Goal: Task Accomplishment & Management: Use online tool/utility

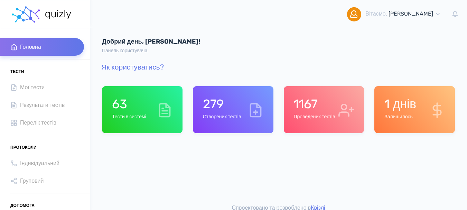
click at [314, 118] on h6 "Проведених тестів" at bounding box center [314, 117] width 41 height 6
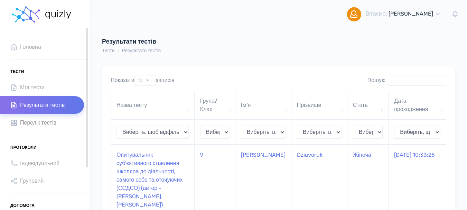
click at [42, 123] on span "Перелік тестів" at bounding box center [38, 122] width 36 height 9
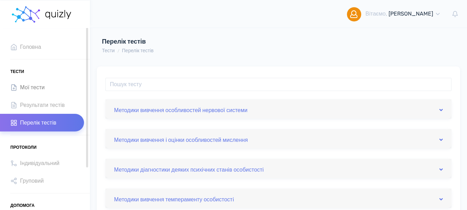
click at [38, 86] on span "Мої тести" at bounding box center [32, 87] width 25 height 9
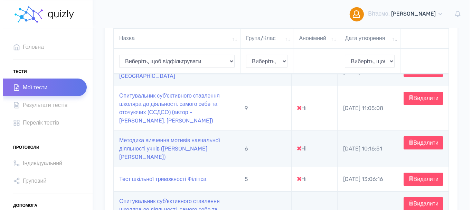
scroll to position [173, 0]
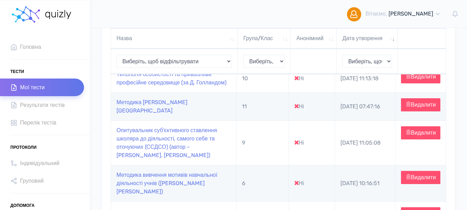
click at [144, 142] on td "Опитувальник суб'єктивного ставлення школяра до діяльності, самого себе та оточ…" at bounding box center [173, 142] width 125 height 45
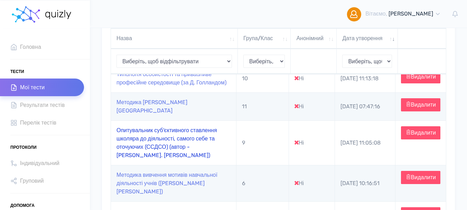
click at [139, 139] on link "Опитувальник суб'єктивного ставлення школяра до діяльності, самого себе та оточ…" at bounding box center [167, 142] width 101 height 31
type input "https://quizly.com.ua/quiz/21sghqvLlKh0c"
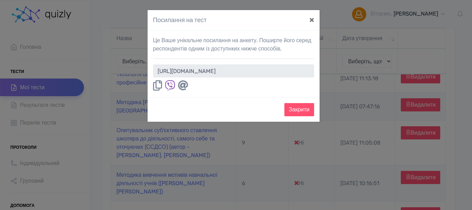
click at [155, 85] on icon at bounding box center [157, 85] width 9 height 10
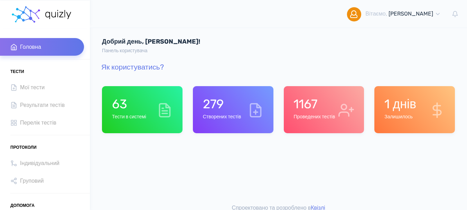
click at [319, 124] on div "1167 Проведених тестів" at bounding box center [324, 109] width 81 height 47
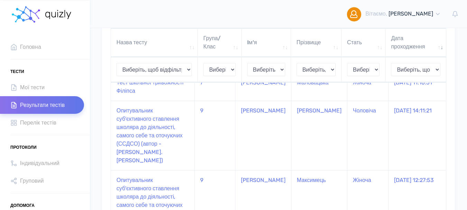
scroll to position [104, 0]
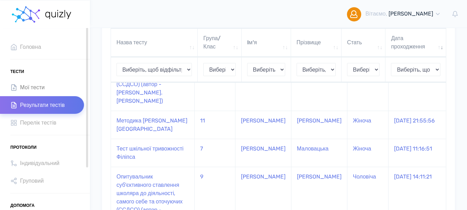
click at [33, 87] on span "Мої тести" at bounding box center [32, 87] width 25 height 9
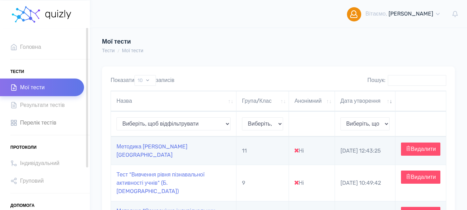
click at [47, 123] on span "Перелік тестів" at bounding box center [38, 122] width 36 height 9
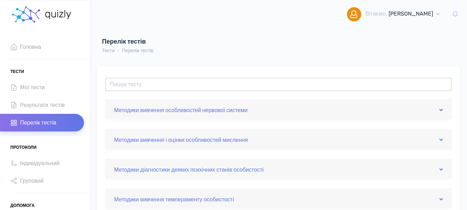
click at [217, 88] on input "text" at bounding box center [278, 84] width 346 height 13
type input "a"
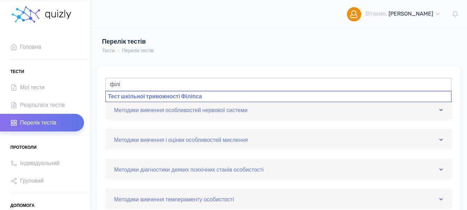
click at [202, 99] on div "Тест шкільної тривожності Філіпса" at bounding box center [278, 96] width 346 height 11
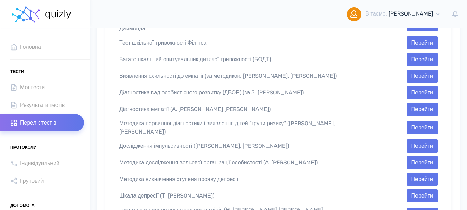
scroll to position [317, 0]
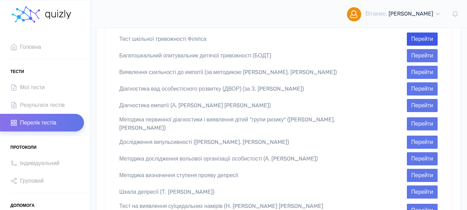
type input "Тест шкільної тривожності Філіпса"
click at [419, 32] on button "Перейти" at bounding box center [422, 38] width 31 height 13
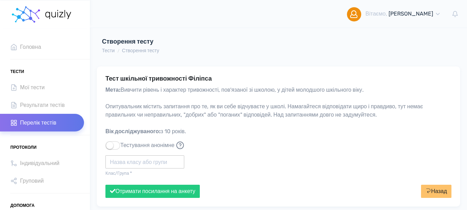
click at [129, 161] on input "text" at bounding box center [144, 161] width 79 height 13
click at [121, 174] on div "9.2" at bounding box center [144, 173] width 79 height 11
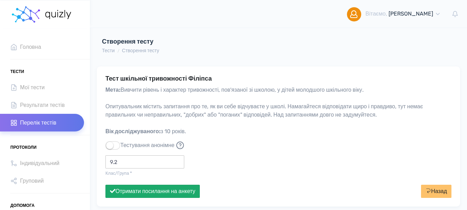
type input "9.2"
click at [141, 190] on button "Отримати посилання на анкету" at bounding box center [152, 191] width 94 height 13
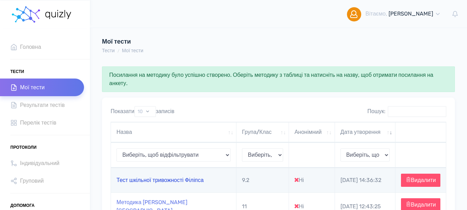
click at [146, 183] on link "Тест шкільної тривожності Філіпса" at bounding box center [160, 180] width 87 height 7
type input "https://quizly.com.ua/quiz/41iBcuX4oTcHw"
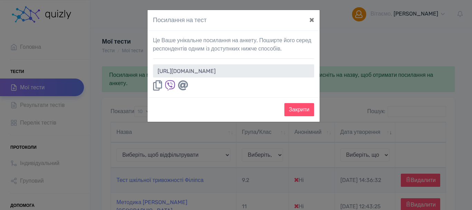
click at [158, 84] on icon at bounding box center [157, 85] width 9 height 10
